Goal: Check status: Check status

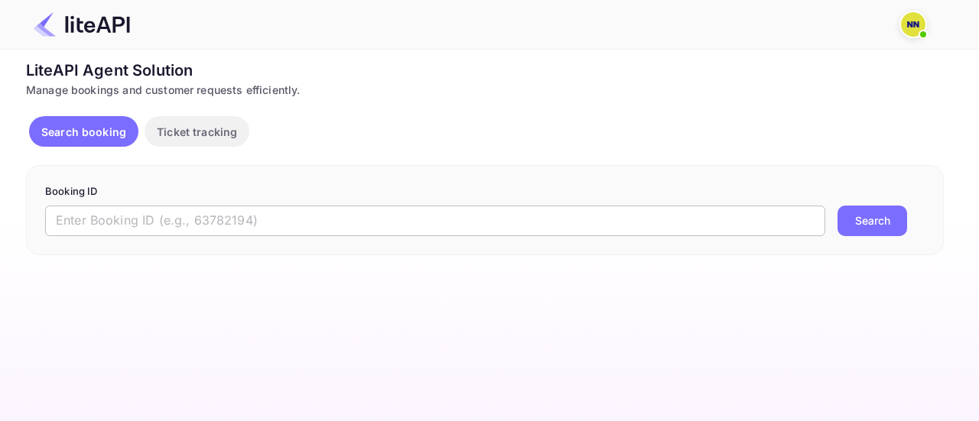
click at [408, 213] on input "text" at bounding box center [435, 221] width 780 height 31
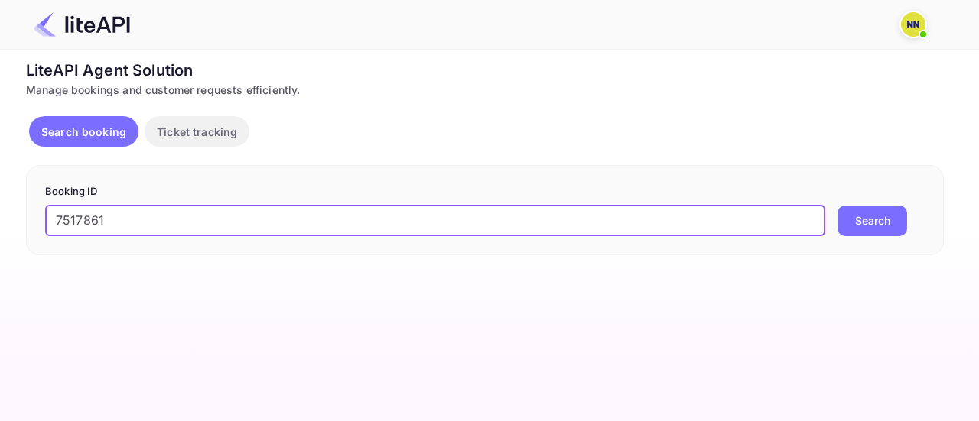
type input "7517861"
click at [837, 206] on button "Search" at bounding box center [872, 221] width 70 height 31
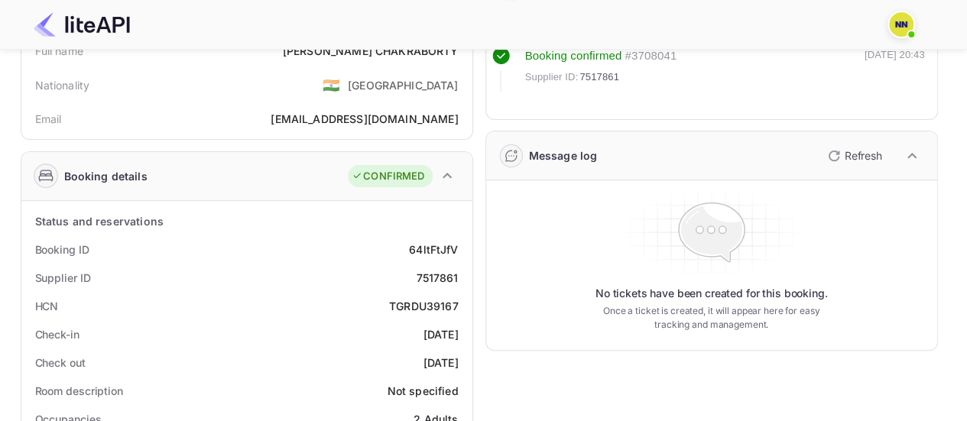
scroll to position [139, 0]
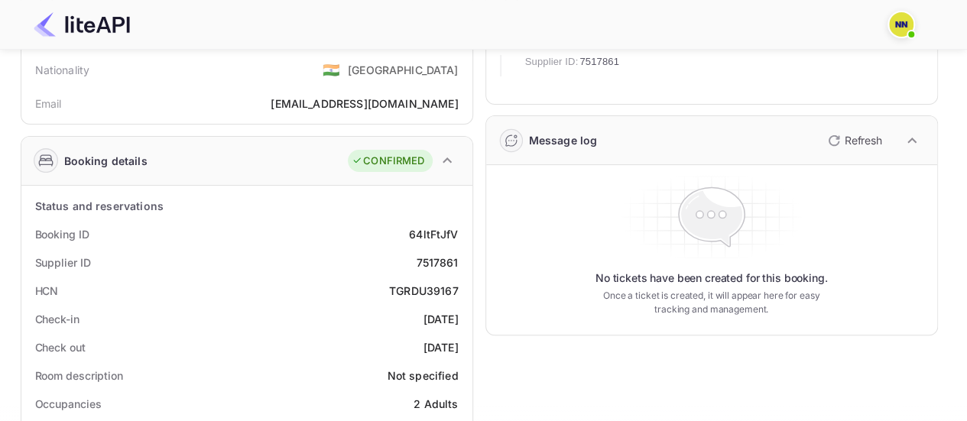
click at [428, 290] on div "TGRDU39167" at bounding box center [424, 291] width 70 height 16
copy div "TGRDU39167"
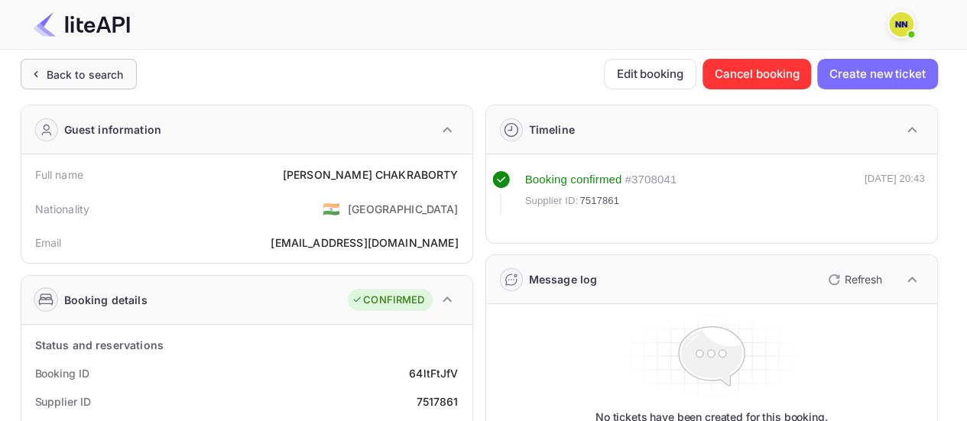
click at [90, 76] on div "Back to search" at bounding box center [85, 75] width 77 height 16
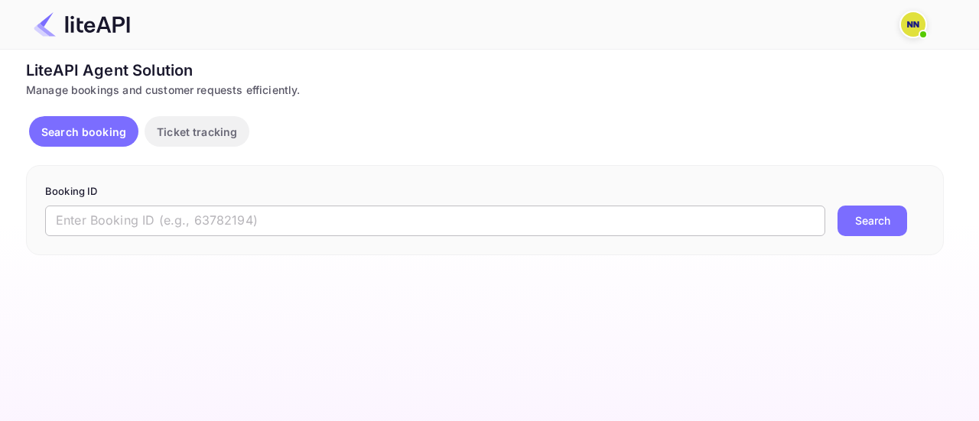
click at [128, 217] on input "text" at bounding box center [435, 221] width 780 height 31
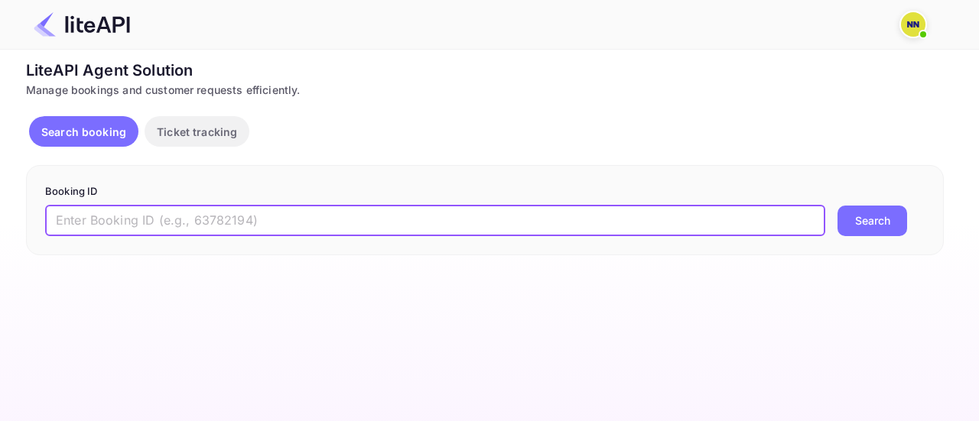
paste input "8839877"
type input "8839877"
click at [867, 225] on button "Search" at bounding box center [872, 221] width 70 height 31
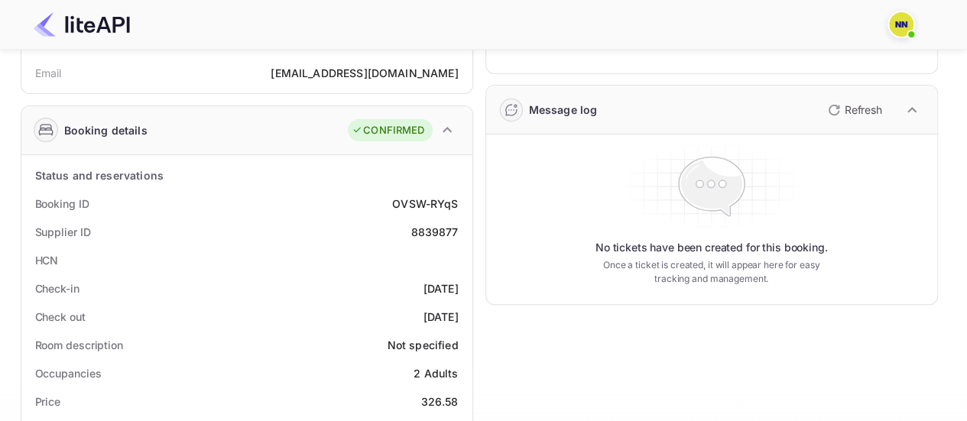
scroll to position [229, 0]
